Goal: Task Accomplishment & Management: Complete application form

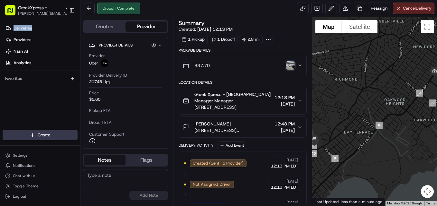
click at [54, 140] on html "GreekXpress - [GEOGRAPHIC_DATA] [EMAIL_ADDRESS][DOMAIN_NAME] Toggle Sidebar Del…" at bounding box center [218, 103] width 437 height 206
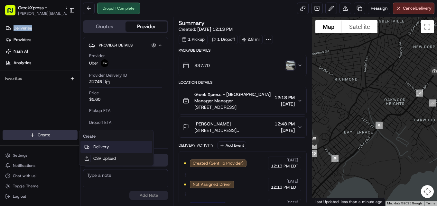
click at [97, 147] on link "Delivery" at bounding box center [116, 147] width 72 height 12
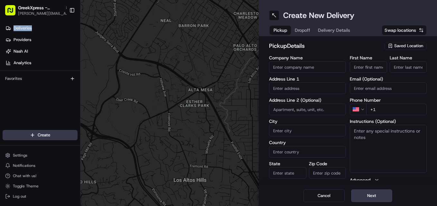
click at [405, 48] on span "Saved Location" at bounding box center [408, 46] width 29 height 6
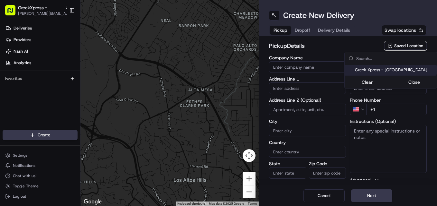
click at [395, 70] on span "Greek Xpress - [GEOGRAPHIC_DATA]" at bounding box center [394, 70] width 79 height 6
type input "Greek Xpress - [GEOGRAPHIC_DATA]"
type input "[STREET_ADDRESS]"
type input "#120"
type input "[GEOGRAPHIC_DATA]"
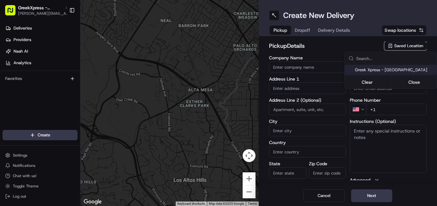
type input "US"
type input "NY"
type input "10306"
type input "Manager"
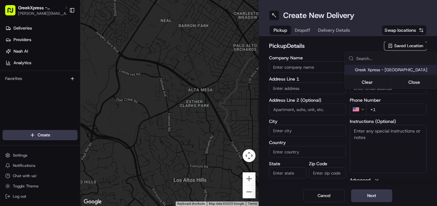
type input "[PHONE_NUMBER]"
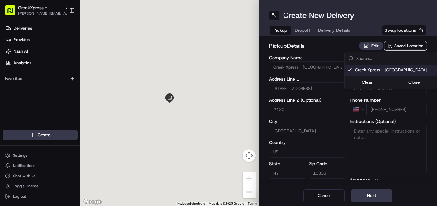
click at [378, 196] on html "GreekXpress - [GEOGRAPHIC_DATA] [EMAIL_ADDRESS][DOMAIN_NAME] Toggle Sidebar Del…" at bounding box center [218, 103] width 437 height 206
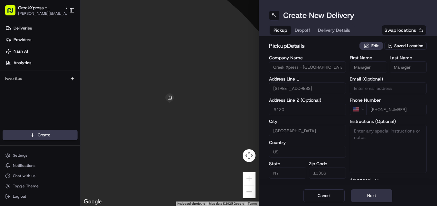
click at [372, 195] on button "Next" at bounding box center [371, 196] width 41 height 13
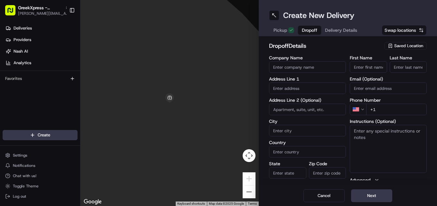
click at [367, 68] on input "First Name" at bounding box center [367, 67] width 37 height 12
type input "[PERSON_NAME]"
click at [398, 58] on label "Last Name" at bounding box center [407, 58] width 37 height 5
click at [398, 61] on input "Last Name" at bounding box center [407, 67] width 37 height 12
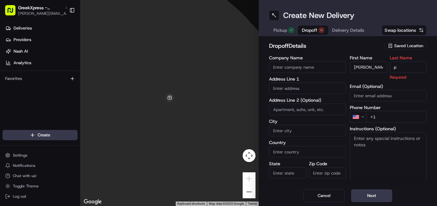
type input "p"
click at [308, 89] on input "text" at bounding box center [307, 89] width 77 height 12
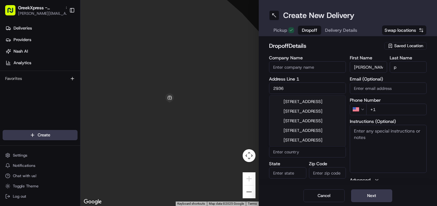
click at [328, 106] on div "[STREET_ADDRESS]" at bounding box center [307, 102] width 74 height 10
type input "[STREET_ADDRESS]"
type input "[GEOGRAPHIC_DATA]"
type input "NY"
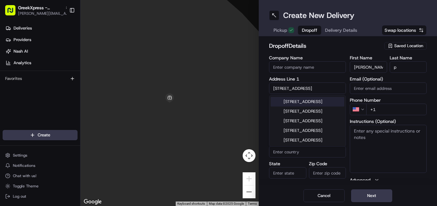
type input "10306"
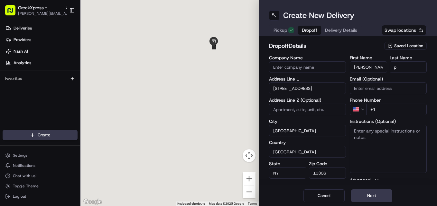
type input "[STREET_ADDRESS]"
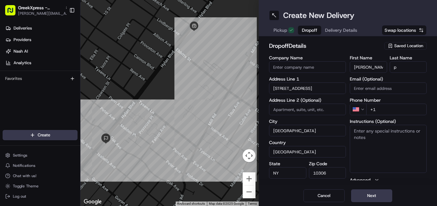
click at [405, 111] on input "+1" at bounding box center [396, 110] width 60 height 12
type input "[PHONE_NUMBER]"
click at [374, 196] on button "Next" at bounding box center [371, 196] width 41 height 13
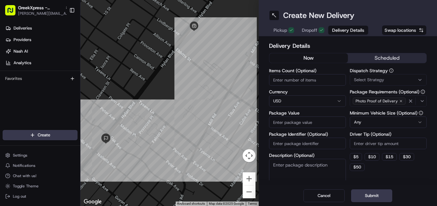
click at [316, 122] on input "Package Value" at bounding box center [307, 123] width 77 height 12
type input "29.90"
click at [357, 157] on button "$ 5" at bounding box center [355, 157] width 12 height 8
type input "5"
click at [367, 192] on button "Submit" at bounding box center [371, 196] width 41 height 13
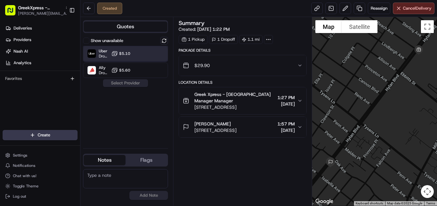
click at [156, 60] on div "Uber Dropoff ETA 19 minutes $5.10" at bounding box center [125, 53] width 85 height 15
click at [142, 86] on button "Assign Provider" at bounding box center [126, 83] width 46 height 8
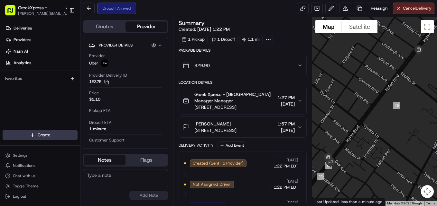
click at [56, 135] on html "GreekXpress - [GEOGRAPHIC_DATA] [EMAIL_ADDRESS][DOMAIN_NAME] Toggle Sidebar Del…" at bounding box center [218, 103] width 437 height 206
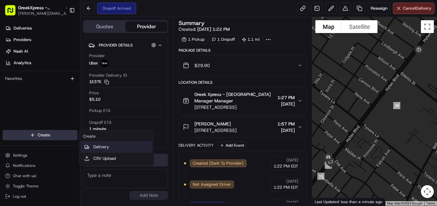
click at [106, 149] on link "Delivery" at bounding box center [116, 147] width 72 height 12
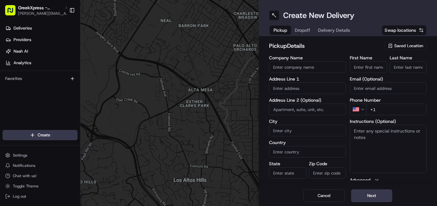
click at [407, 46] on span "Saved Location" at bounding box center [408, 46] width 29 height 6
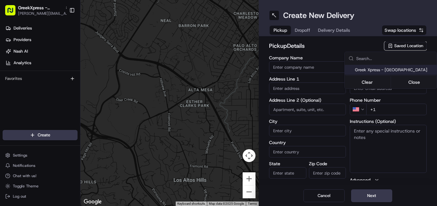
click at [394, 70] on span "Greek Xpress - [GEOGRAPHIC_DATA]" at bounding box center [394, 70] width 79 height 6
type input "Greek Xpress - [GEOGRAPHIC_DATA]"
type input "[STREET_ADDRESS]"
type input "#120"
type input "[GEOGRAPHIC_DATA]"
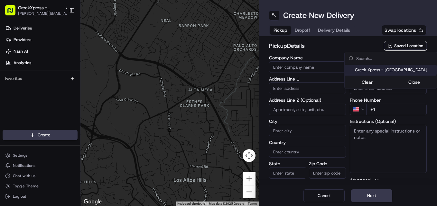
type input "US"
type input "NY"
type input "10306"
type input "Manager"
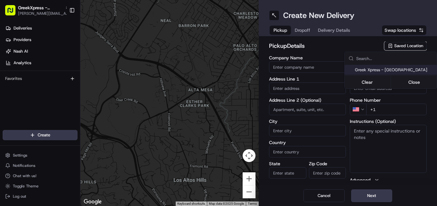
type input "[PHONE_NUMBER]"
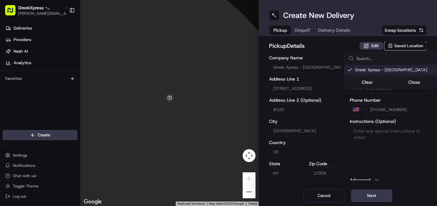
click at [378, 197] on html "GreekXpress - [GEOGRAPHIC_DATA] [EMAIL_ADDRESS][DOMAIN_NAME] Toggle Sidebar Del…" at bounding box center [218, 103] width 437 height 206
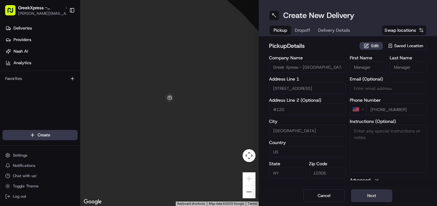
click at [371, 192] on button "Next" at bounding box center [371, 196] width 41 height 13
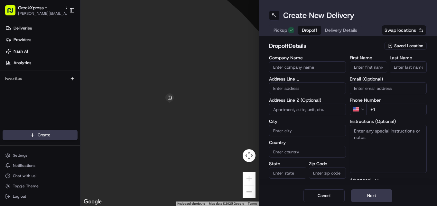
click at [372, 69] on input "First Name" at bounding box center [367, 67] width 37 height 12
type input "louren"
click at [404, 68] on input "Last Name" at bounding box center [407, 67] width 37 height 12
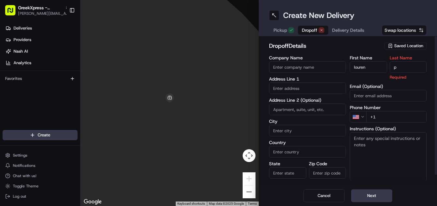
type input "p"
click at [309, 90] on input "text" at bounding box center [307, 89] width 77 height 12
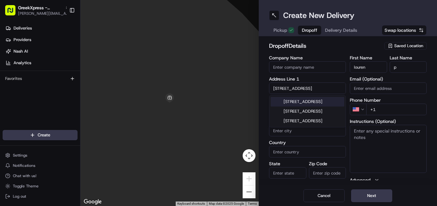
click at [332, 106] on div "[STREET_ADDRESS]" at bounding box center [307, 102] width 74 height 10
type input "[STREET_ADDRESS]"
type input "[GEOGRAPHIC_DATA]"
type input "NY"
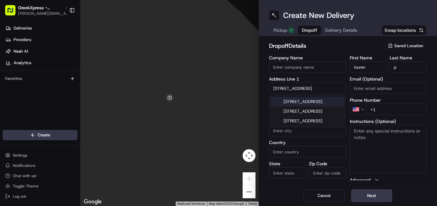
type input "10306"
type input "[STREET_ADDRESS]"
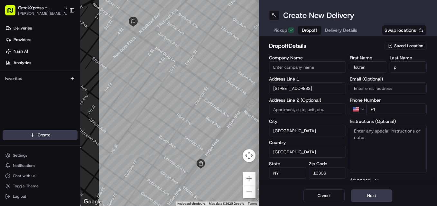
click at [399, 110] on input "+1" at bounding box center [396, 110] width 60 height 12
type input "[PHONE_NUMBER]"
click at [388, 151] on textarea "Instructions (Optional)" at bounding box center [387, 149] width 77 height 48
type textarea "down stairs suite D"
click at [367, 202] on button "Next" at bounding box center [371, 196] width 41 height 13
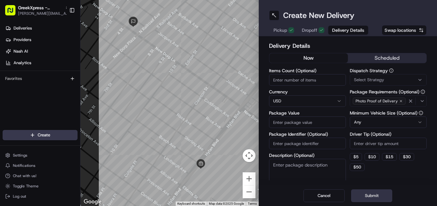
click at [375, 197] on button "Submit" at bounding box center [371, 196] width 41 height 13
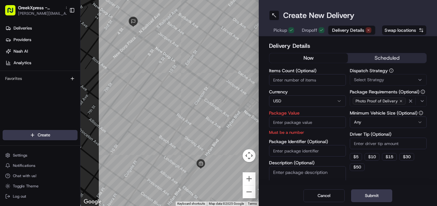
click at [319, 122] on input "Package Value" at bounding box center [307, 123] width 77 height 12
type input "17.20"
click at [380, 197] on button "Submit" at bounding box center [371, 196] width 41 height 13
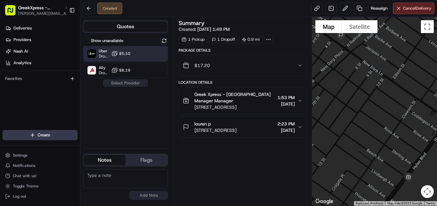
click at [160, 56] on div "Uber Dropoff ETA 21 minutes $5.10" at bounding box center [125, 53] width 85 height 15
click at [138, 86] on button "Assign Provider" at bounding box center [126, 83] width 46 height 8
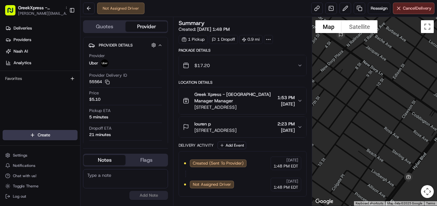
click at [0, 77] on div "Favorites" at bounding box center [40, 78] width 80 height 15
